Goal: Navigation & Orientation: Find specific page/section

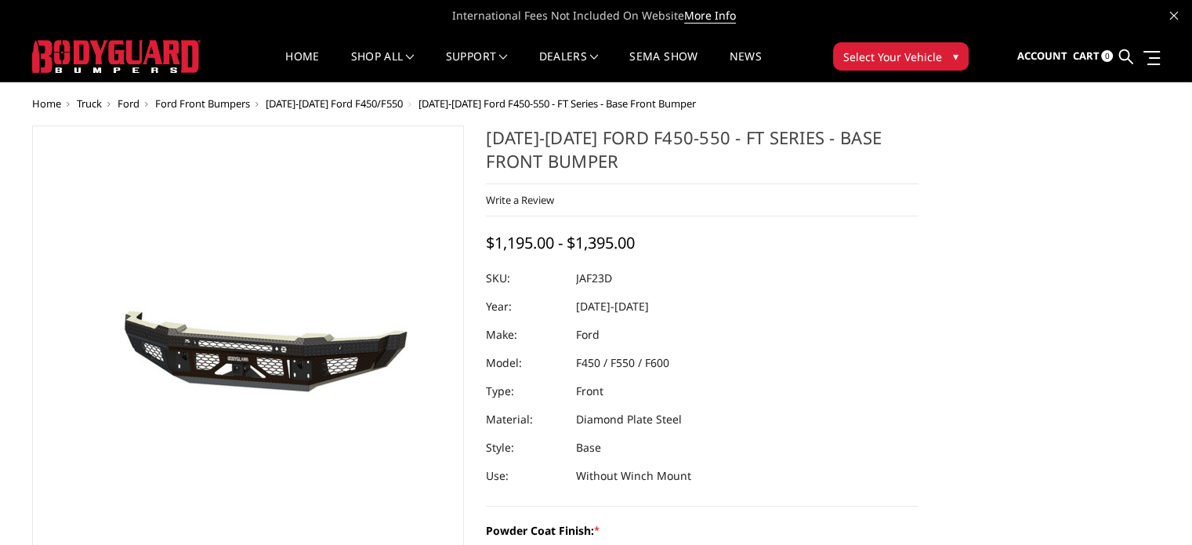
click at [230, 99] on span "Ford Front Bumpers" at bounding box center [202, 103] width 95 height 14
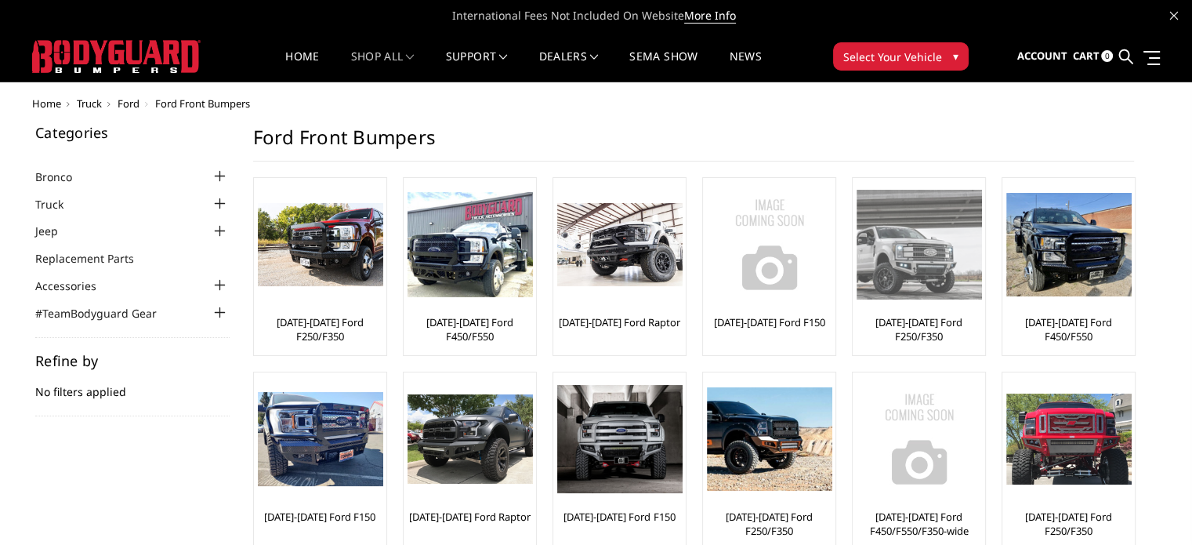
click at [894, 275] on img at bounding box center [919, 244] width 125 height 109
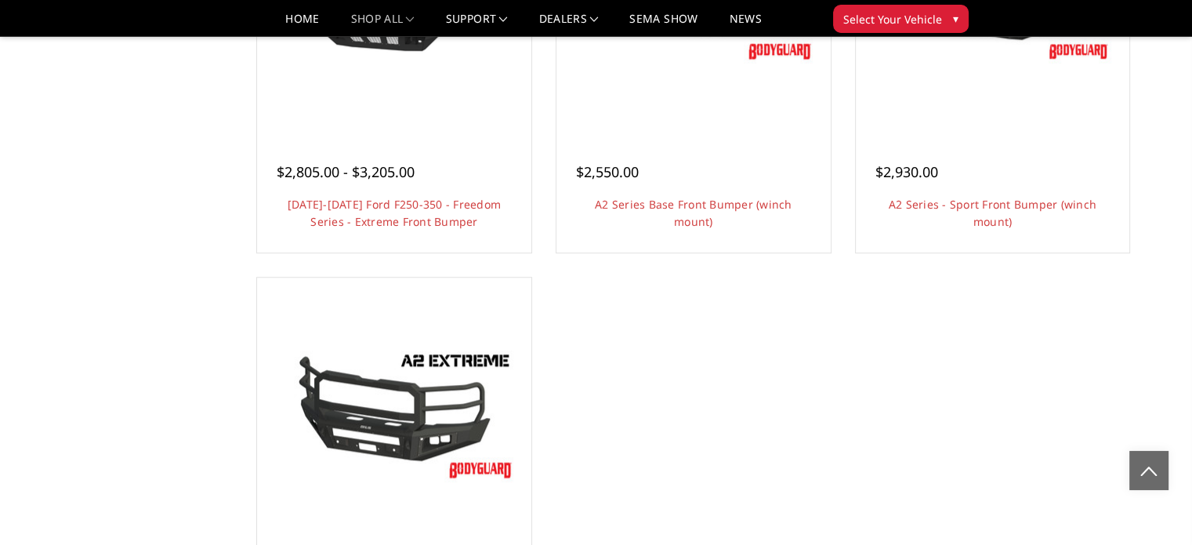
scroll to position [1176, 0]
